Goal: Find specific fact: Find specific fact

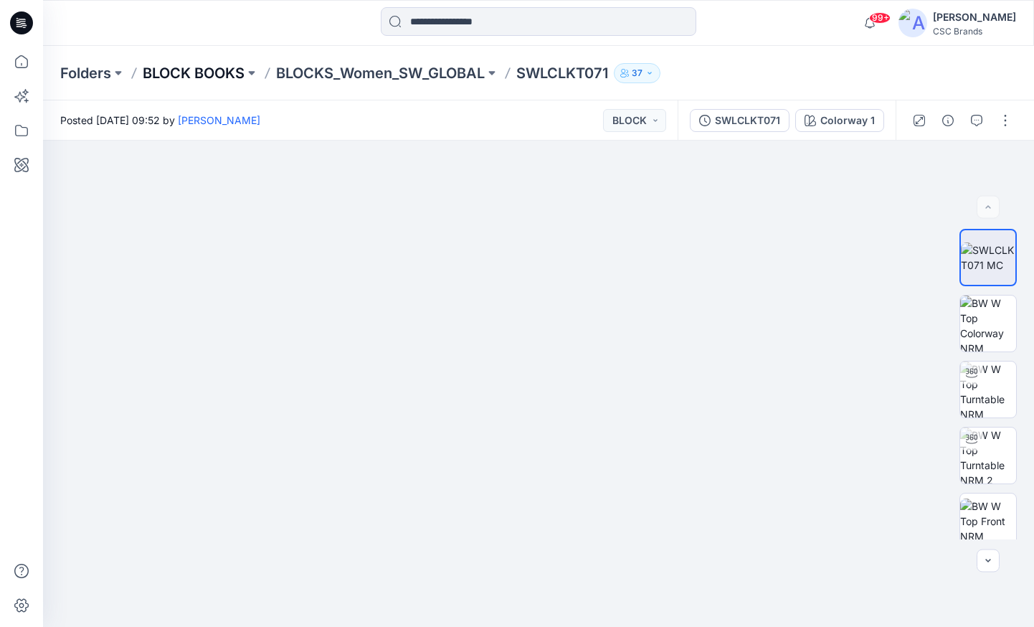
click at [191, 73] on p "BLOCK BOOKS" at bounding box center [194, 73] width 102 height 20
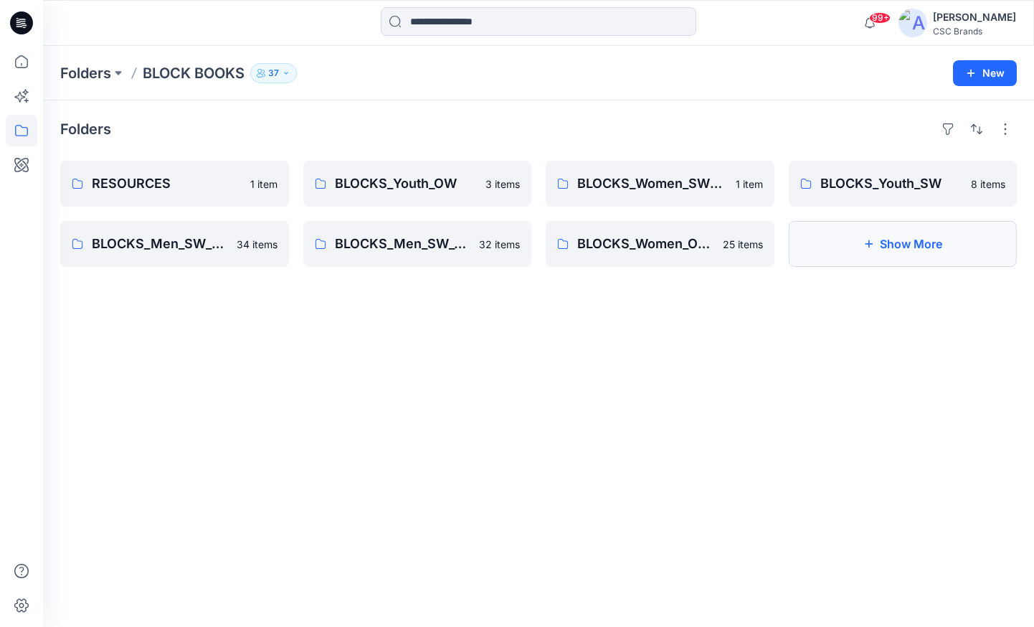
click at [946, 260] on button "Show More" at bounding box center [903, 244] width 229 height 46
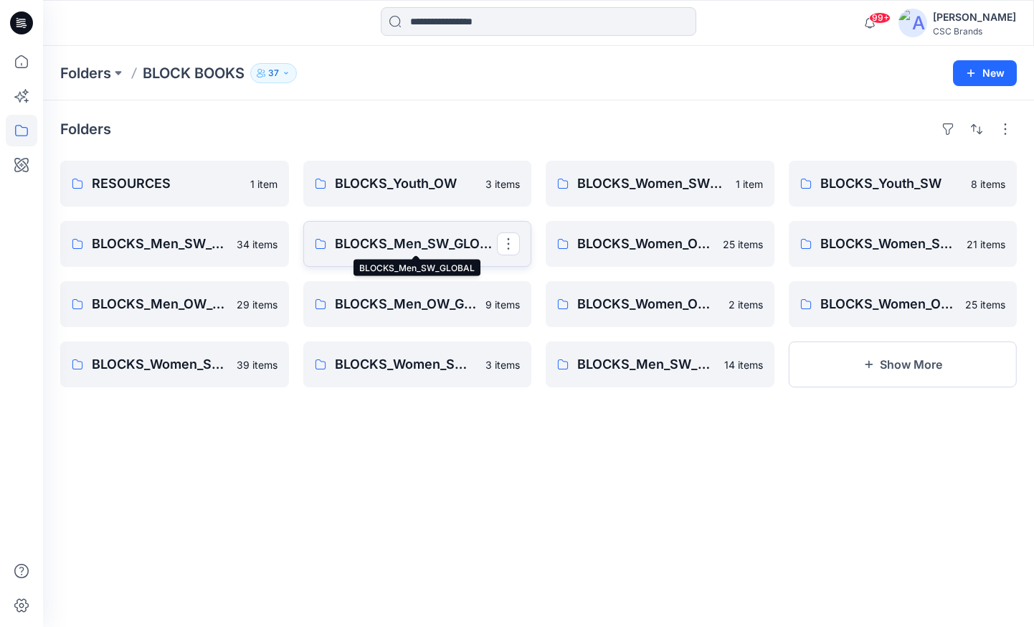
click at [412, 242] on p "BLOCKS_Men_SW_GLOBAL" at bounding box center [416, 244] width 163 height 20
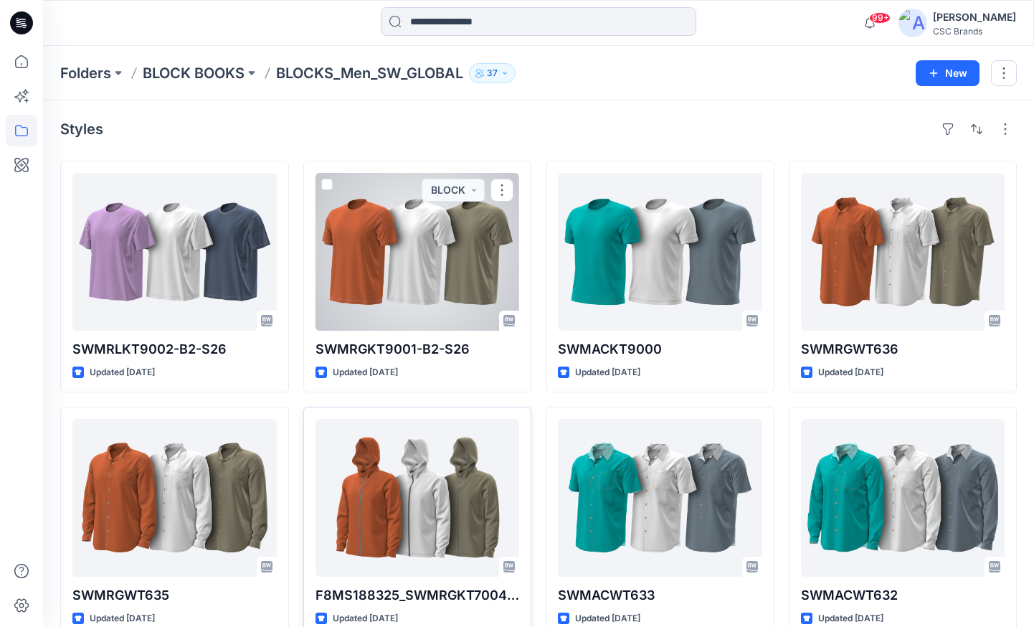
scroll to position [45, 0]
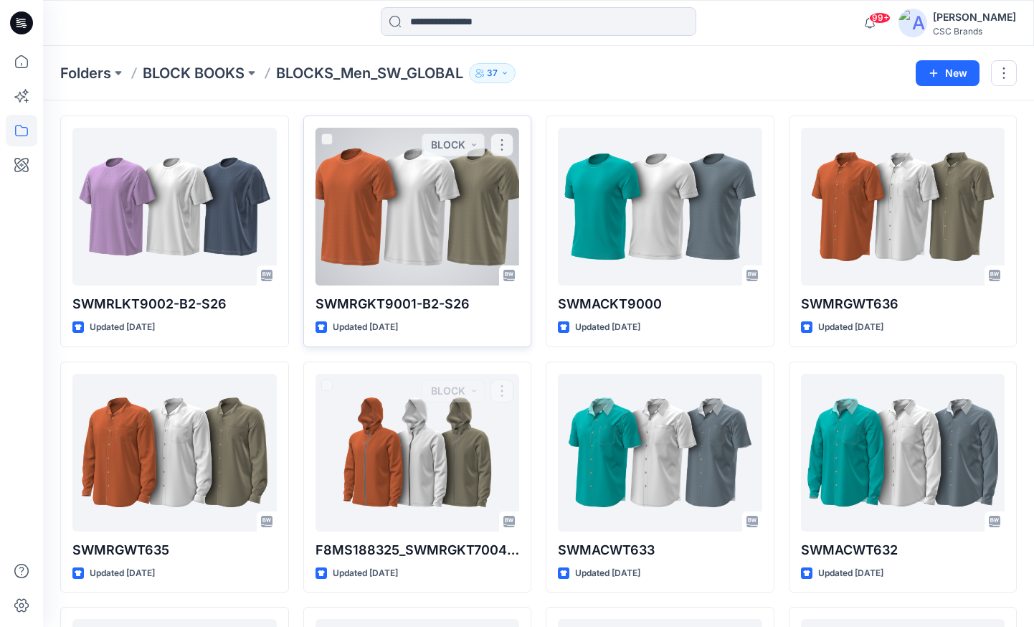
click at [417, 196] on div at bounding box center [417, 207] width 204 height 158
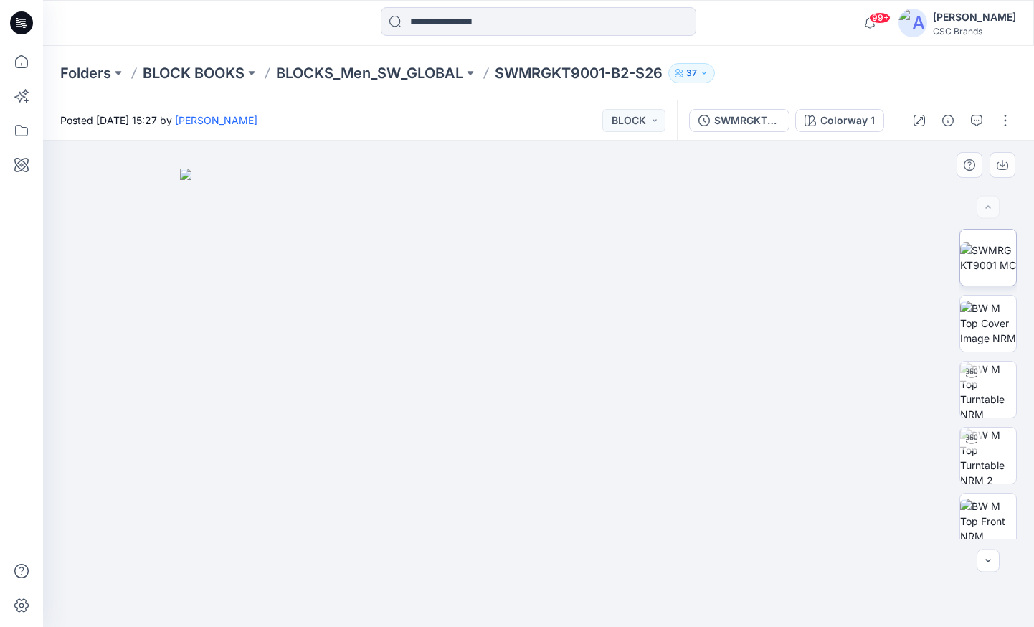
click at [982, 266] on img at bounding box center [988, 257] width 56 height 30
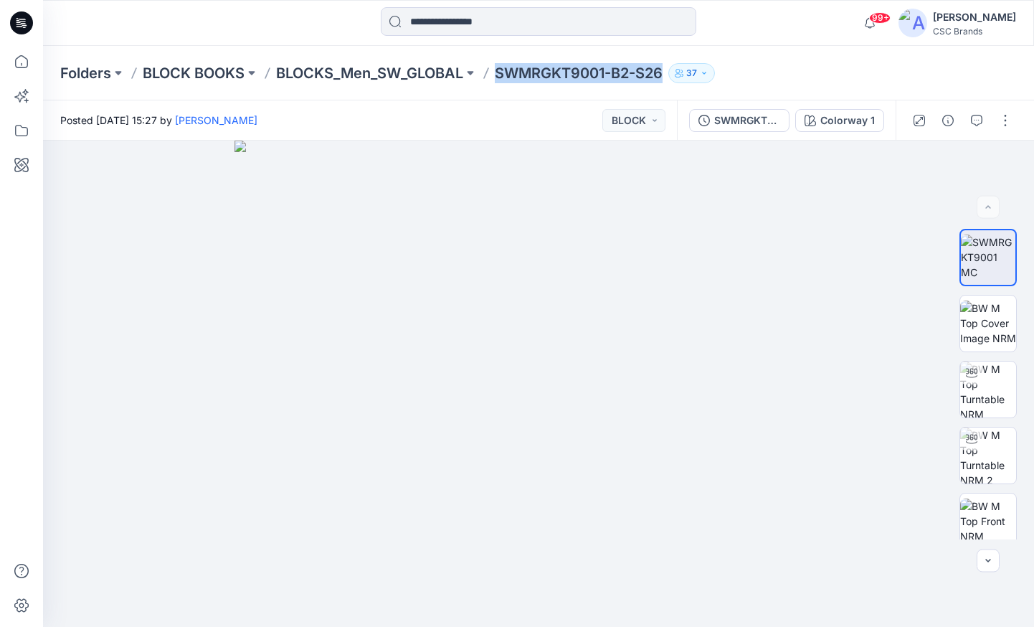
drag, startPoint x: 500, startPoint y: 74, endPoint x: 666, endPoint y: 75, distance: 166.4
click at [663, 75] on p "SWMRGKT9001-B2-S26" at bounding box center [579, 73] width 168 height 20
click at [490, 110] on div "Posted [DATE] 15:27 by [PERSON_NAME] BLOCK" at bounding box center [360, 119] width 634 height 39
drag, startPoint x: 513, startPoint y: 73, endPoint x: 608, endPoint y: 70, distance: 95.4
click at [608, 70] on p "SWMRGKT9001-B2-S26" at bounding box center [579, 73] width 168 height 20
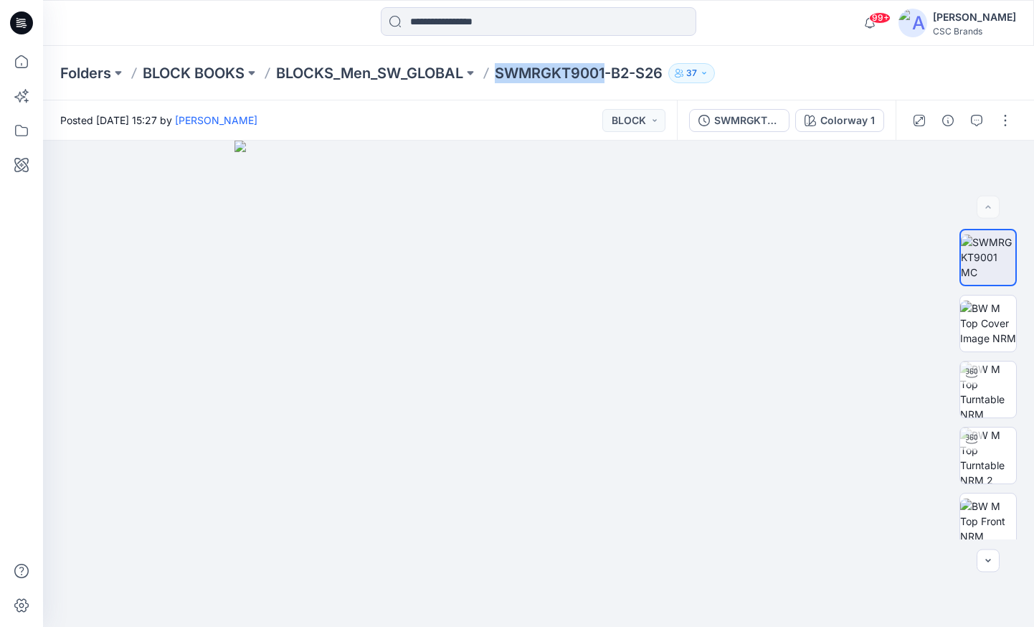
copy p "SWMRGKT9001"
